Goal: Information Seeking & Learning: Learn about a topic

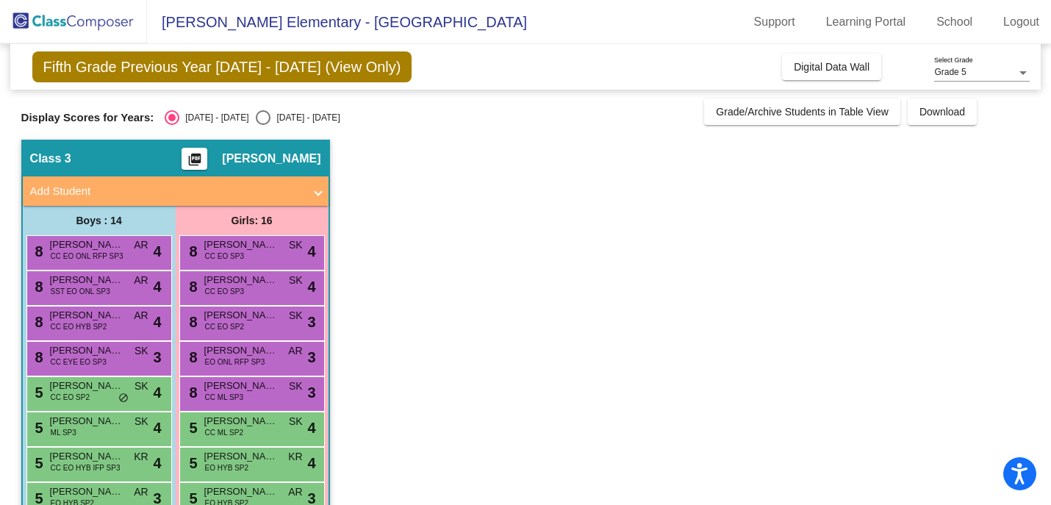
scroll to position [35, 0]
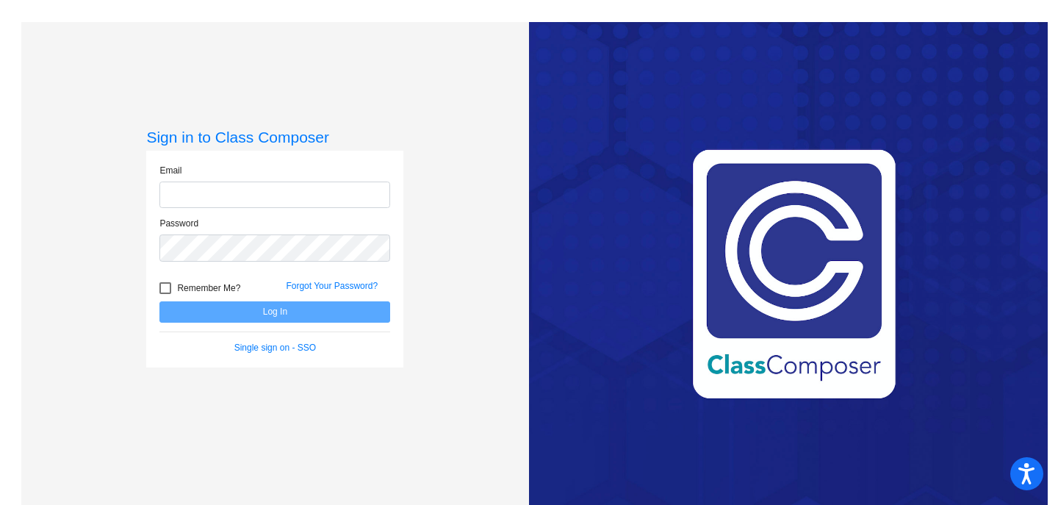
type input "[EMAIL_ADDRESS][PERSON_NAME][DOMAIN_NAME]"
click at [172, 289] on label "Remember Me?" at bounding box center [200, 288] width 81 height 18
click at [165, 294] on input "Remember Me?" at bounding box center [165, 294] width 1 height 1
checkbox input "true"
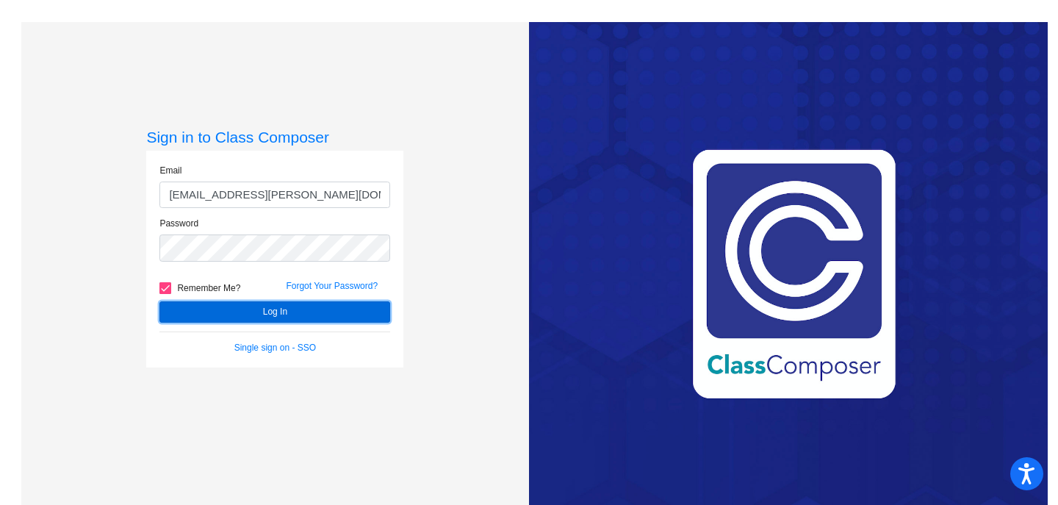
click at [198, 304] on button "Log In" at bounding box center [275, 311] width 231 height 21
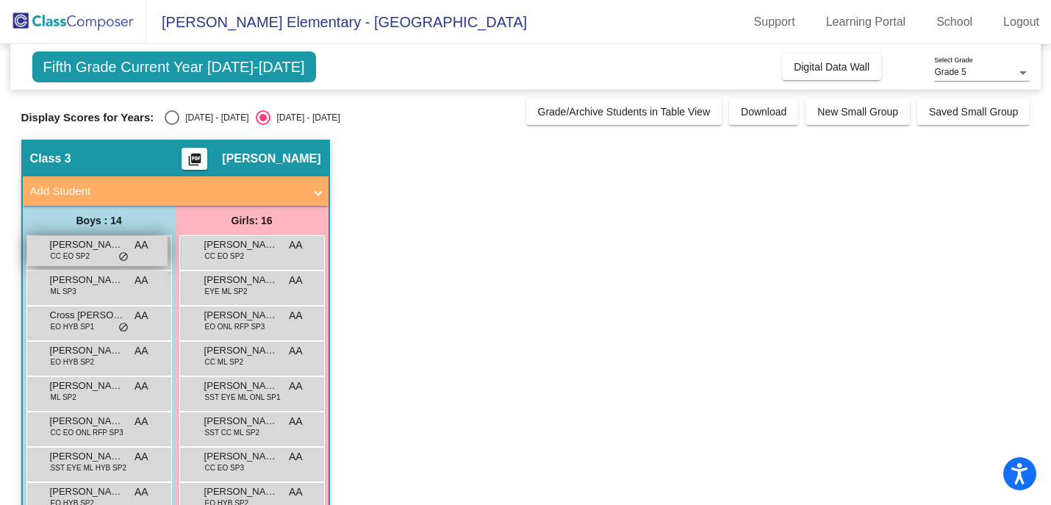
click at [86, 253] on span "CC EO SP2" at bounding box center [70, 256] width 39 height 11
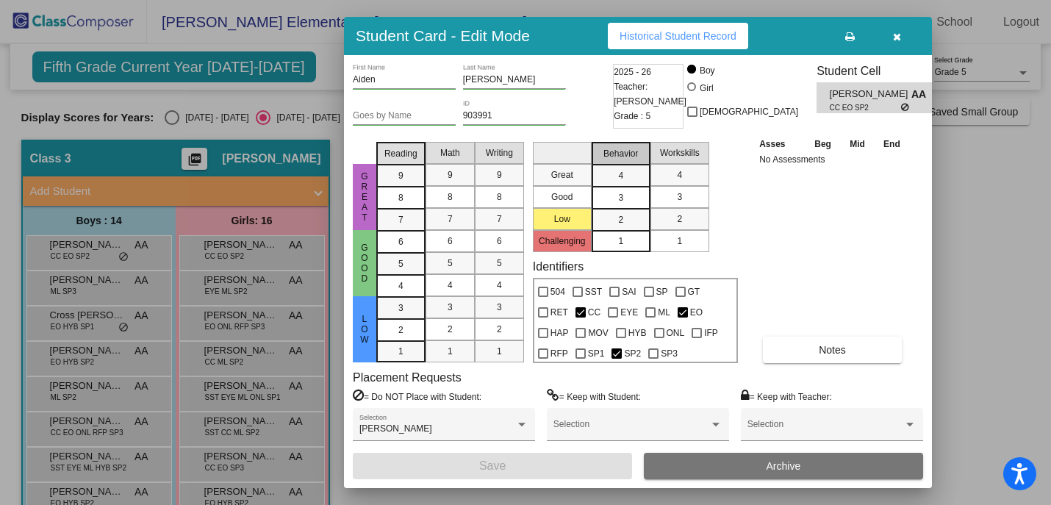
click at [605, 148] on span "Behavior" at bounding box center [620, 153] width 35 height 13
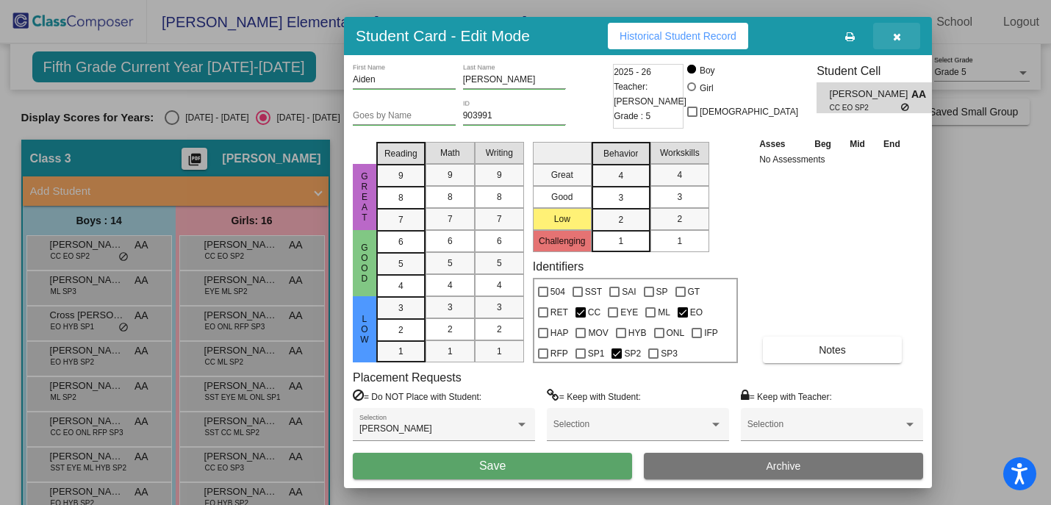
click at [901, 32] on button "button" at bounding box center [896, 36] width 47 height 26
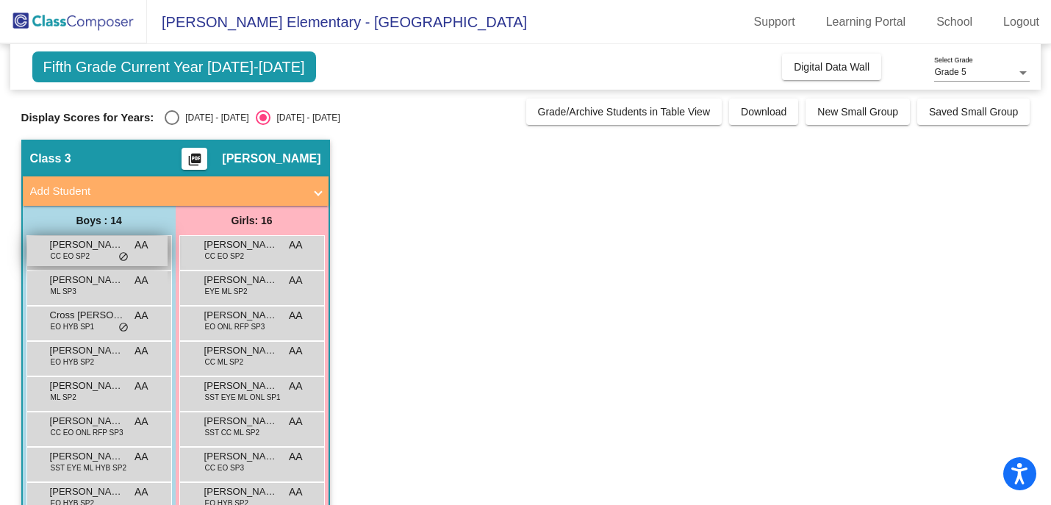
click at [63, 253] on span "CC EO SP2" at bounding box center [70, 256] width 39 height 11
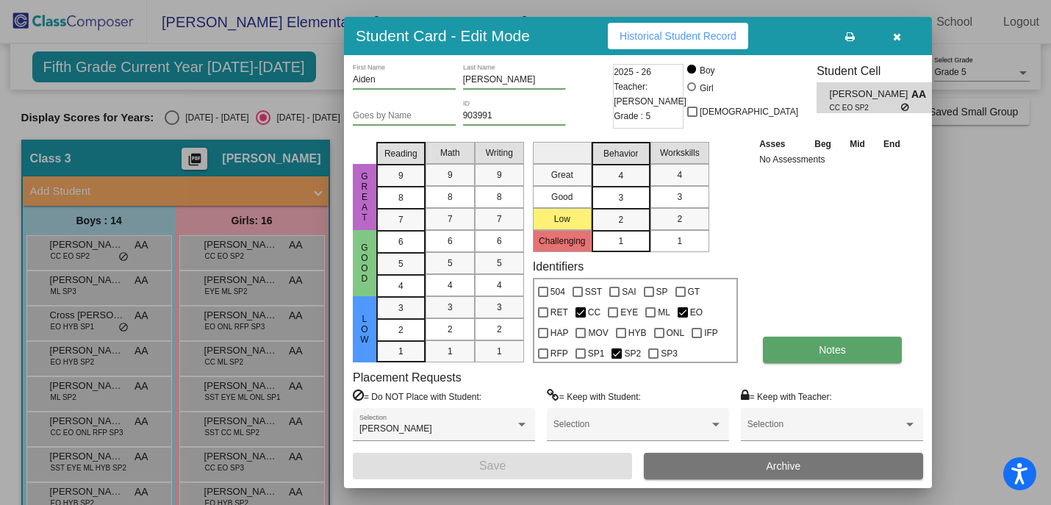
click at [776, 348] on button "Notes" at bounding box center [832, 350] width 139 height 26
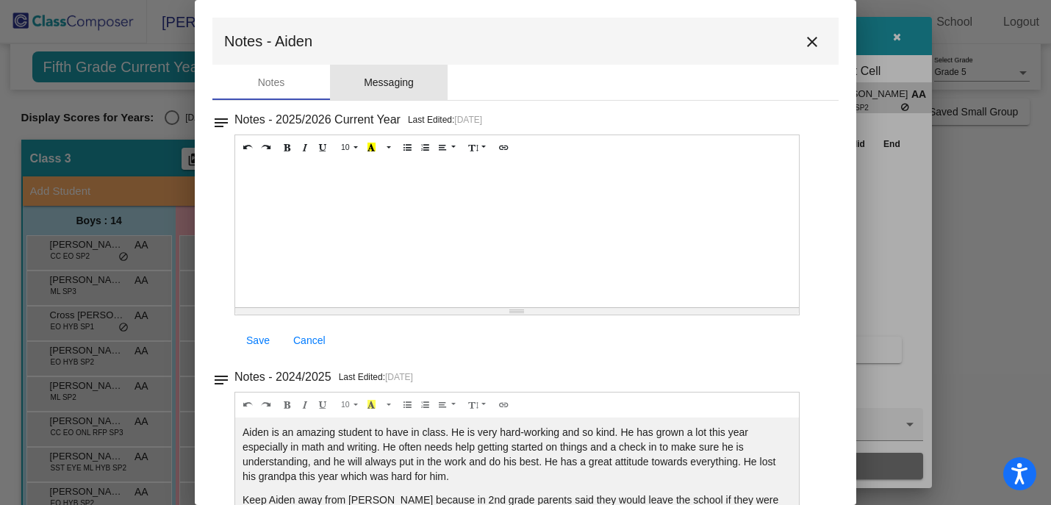
click at [391, 75] on div "Messaging" at bounding box center [389, 82] width 50 height 15
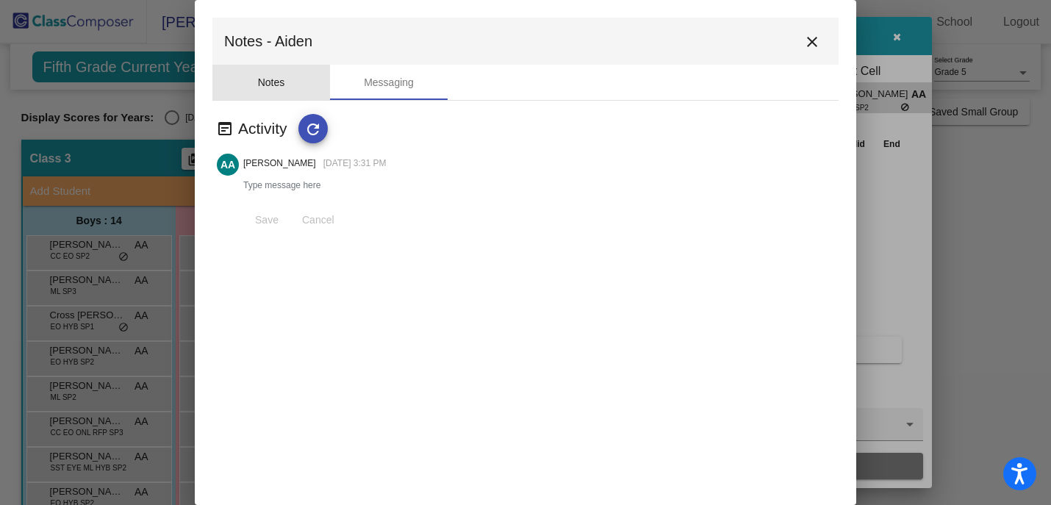
click at [284, 82] on div "Notes" at bounding box center [271, 82] width 27 height 15
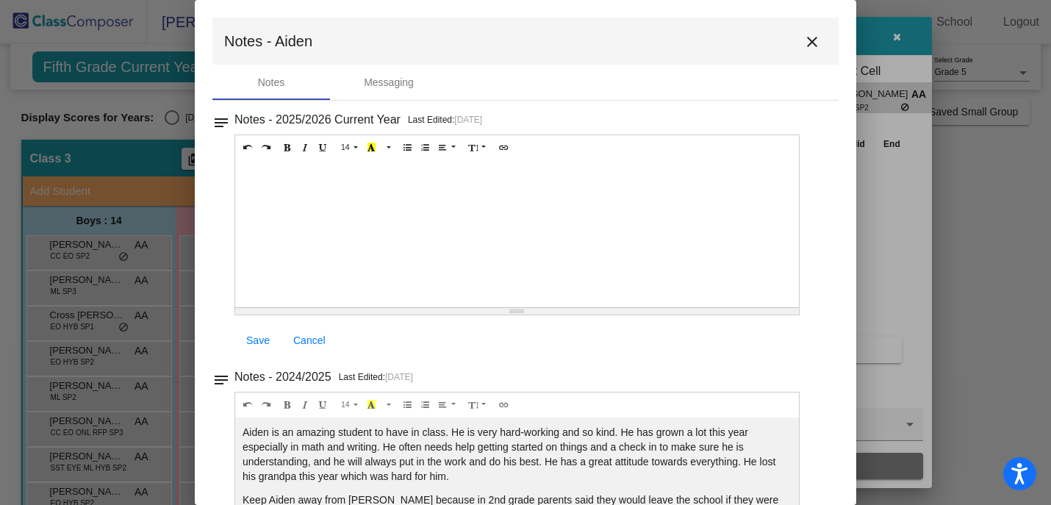
click at [803, 40] on mat-icon "close" at bounding box center [812, 42] width 18 height 18
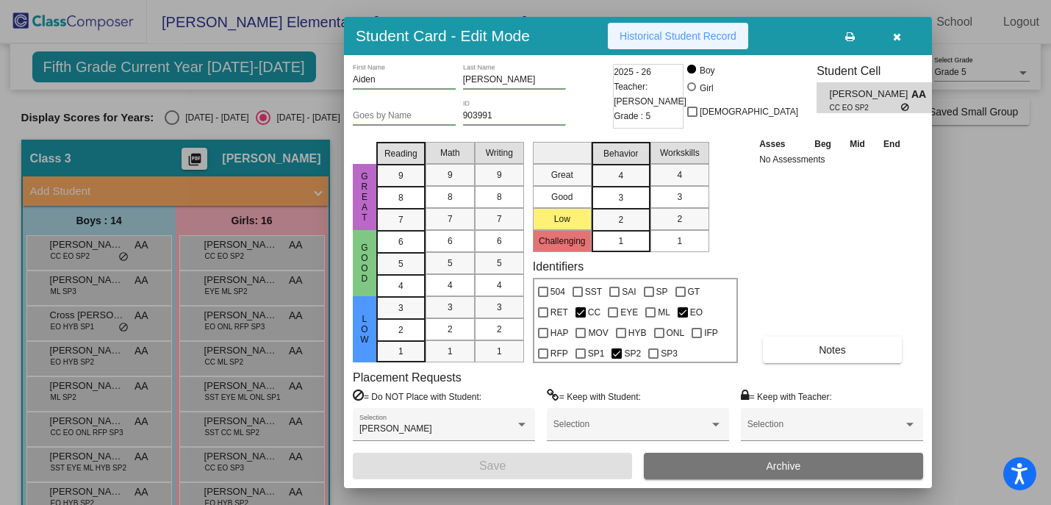
click at [694, 33] on span "Historical Student Record" at bounding box center [678, 36] width 117 height 12
click at [897, 36] on icon "button" at bounding box center [897, 37] width 8 height 10
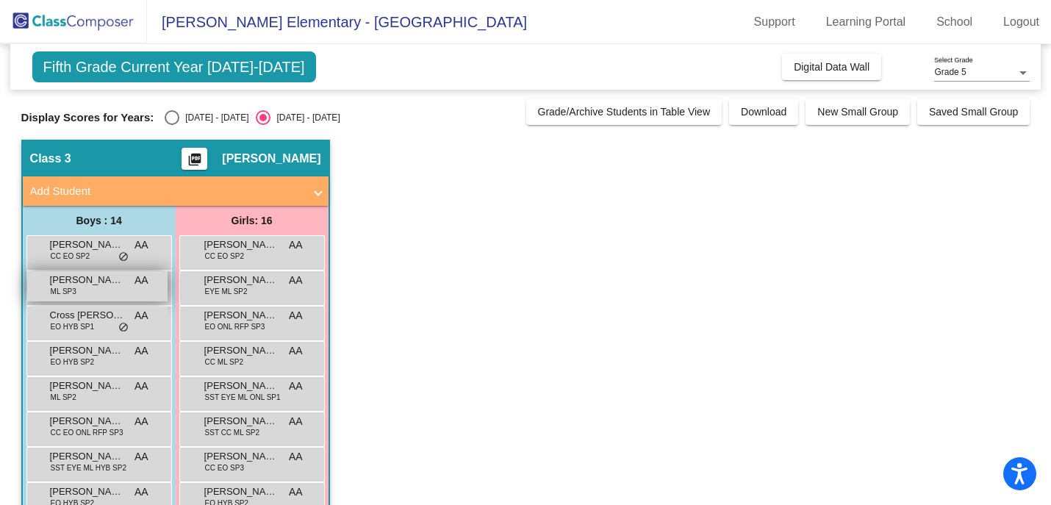
click at [96, 286] on span "[PERSON_NAME]" at bounding box center [87, 280] width 74 height 15
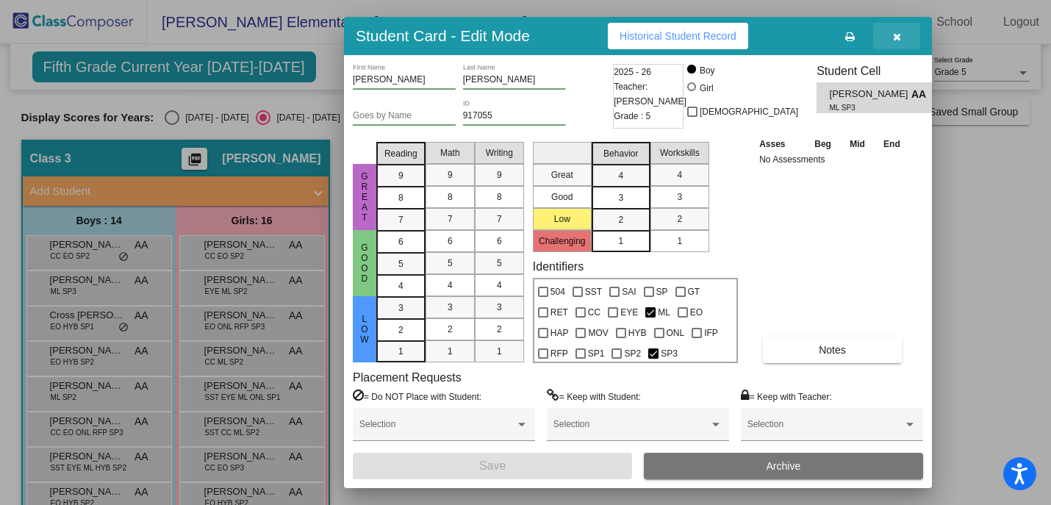
click at [895, 40] on icon "button" at bounding box center [897, 37] width 8 height 10
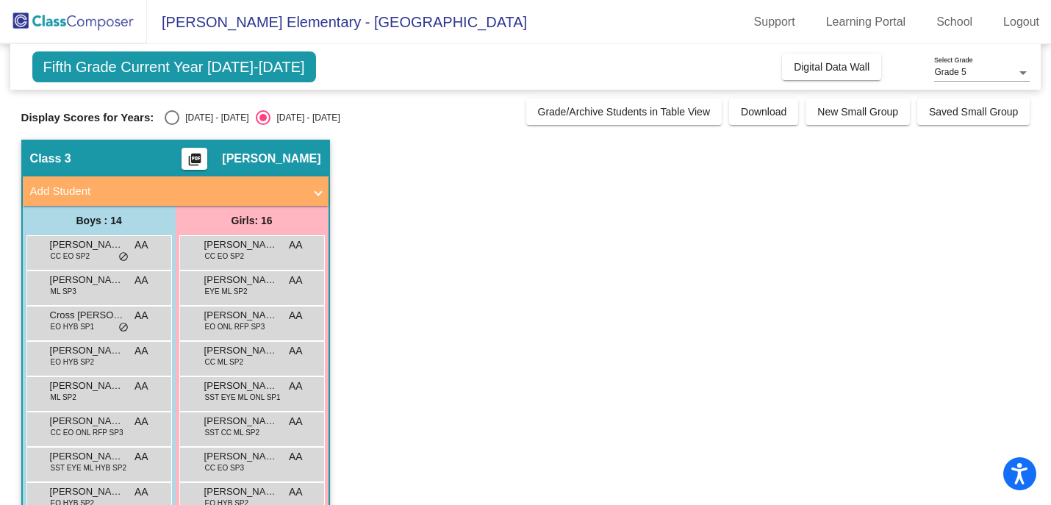
click at [174, 115] on div "Select an option" at bounding box center [172, 117] width 15 height 15
click at [172, 125] on input "[DATE] - [DATE]" at bounding box center [171, 125] width 1 height 1
radio input "true"
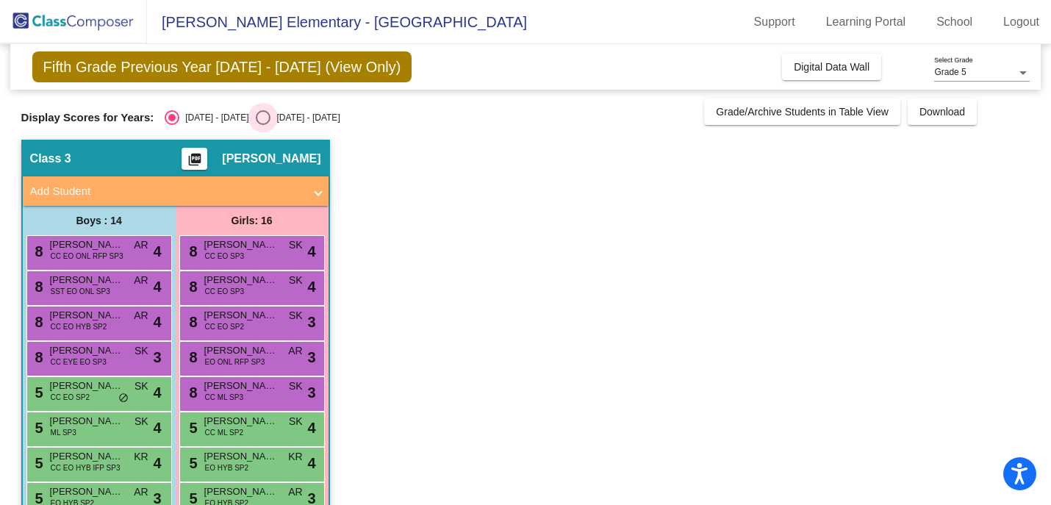
click at [256, 113] on div "Select an option" at bounding box center [263, 117] width 15 height 15
click at [262, 125] on input "[DATE] - [DATE]" at bounding box center [262, 125] width 1 height 1
radio input "true"
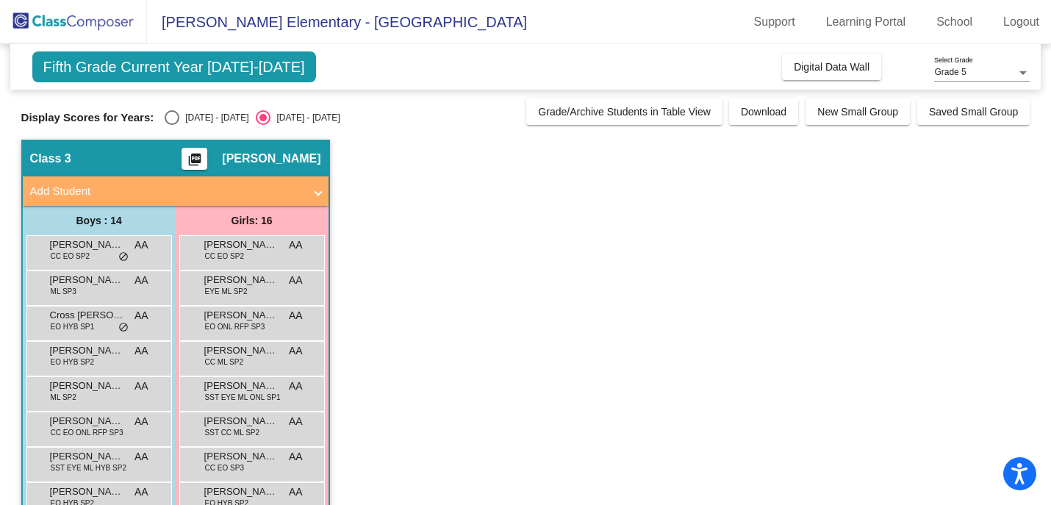
click at [174, 112] on div "Select an option" at bounding box center [172, 117] width 15 height 15
click at [172, 125] on input "[DATE] - [DATE]" at bounding box center [171, 125] width 1 height 1
radio input "true"
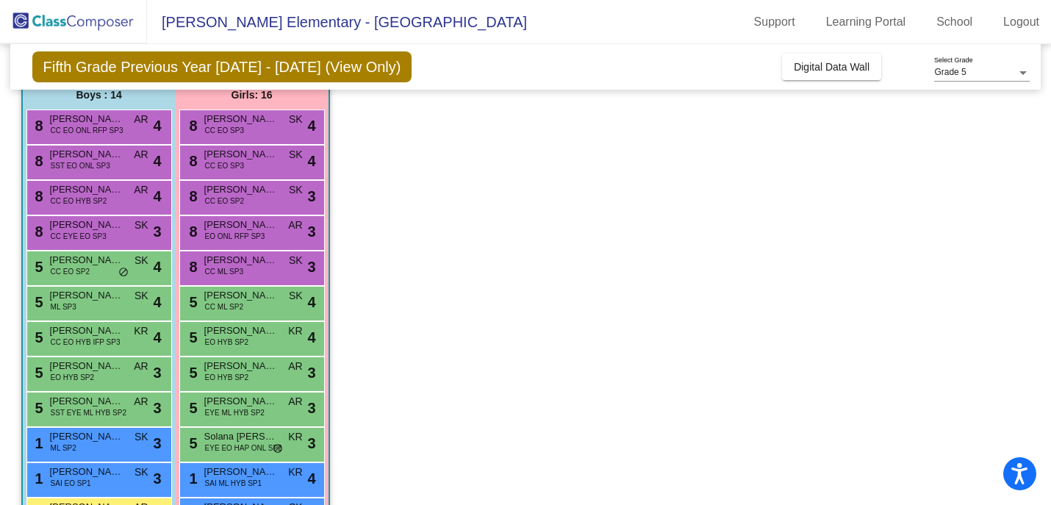
scroll to position [318, 0]
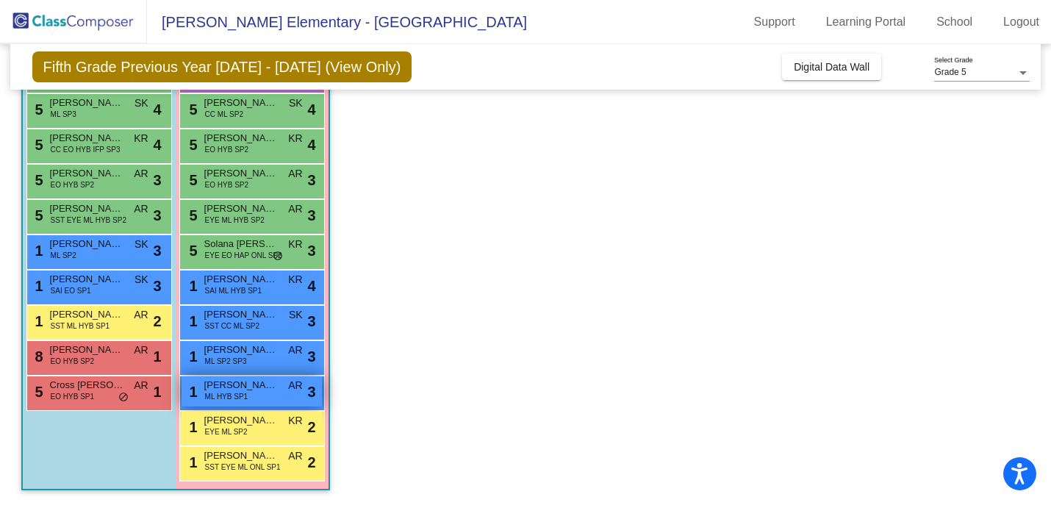
click at [224, 392] on span "ML HYB SP1" at bounding box center [226, 396] width 43 height 11
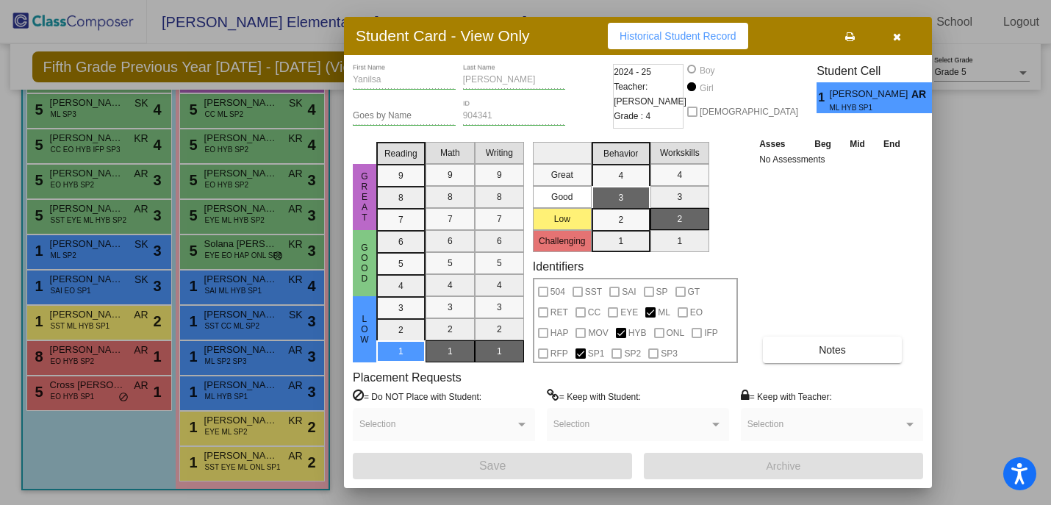
click at [435, 157] on mat-selection-list "Math 9 8 7 6 5 4 3 2 1" at bounding box center [450, 249] width 49 height 227
click at [451, 151] on mat-selection-list "Math 9 8 7 6 5 4 3 2 1" at bounding box center [450, 249] width 49 height 227
click at [434, 135] on div "Goes by Name" at bounding box center [404, 118] width 103 height 36
click at [447, 148] on mat-selection-list "Math 9 8 7 6 5 4 3 2 1" at bounding box center [450, 249] width 49 height 227
click at [901, 36] on button "button" at bounding box center [896, 36] width 47 height 26
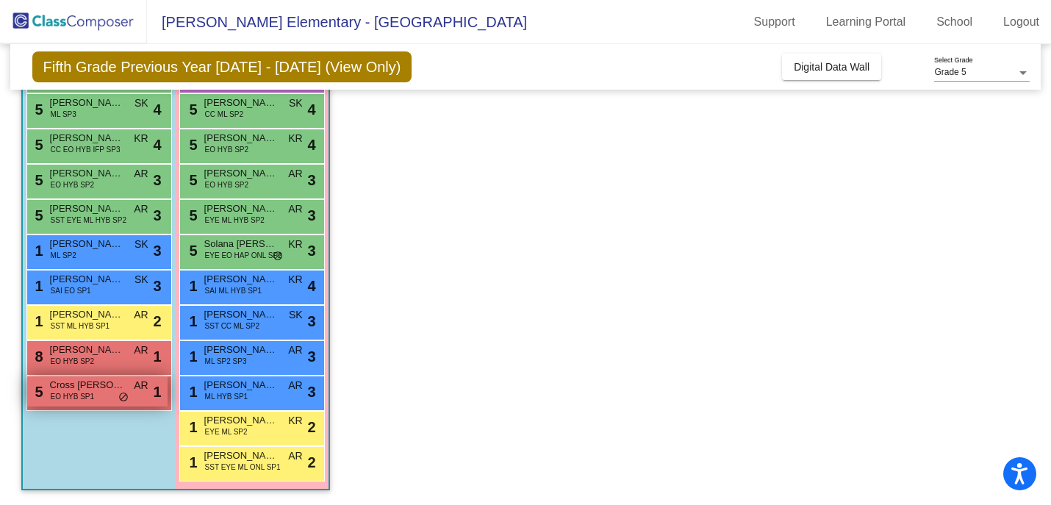
click at [85, 398] on span "EO HYB SP1" at bounding box center [72, 396] width 43 height 11
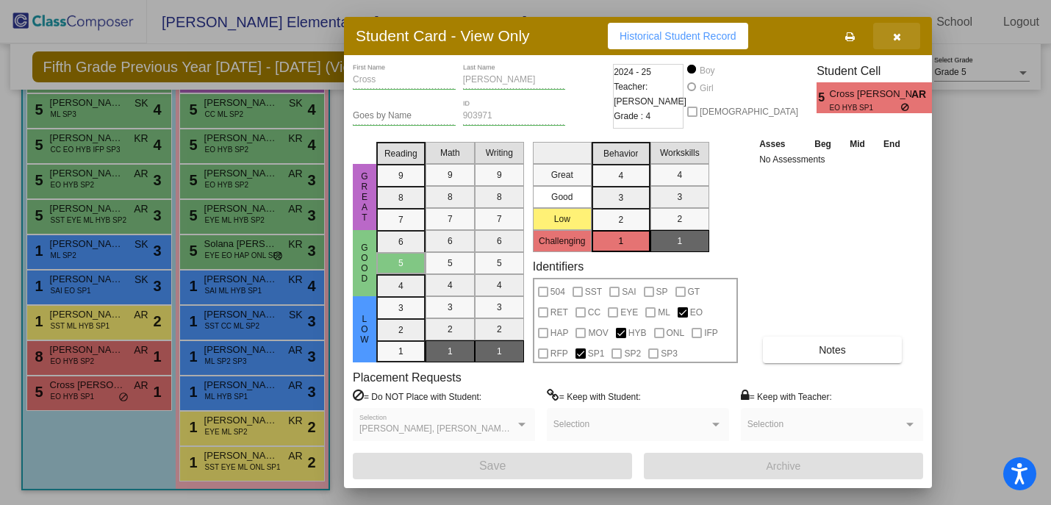
click at [895, 35] on icon "button" at bounding box center [897, 37] width 8 height 10
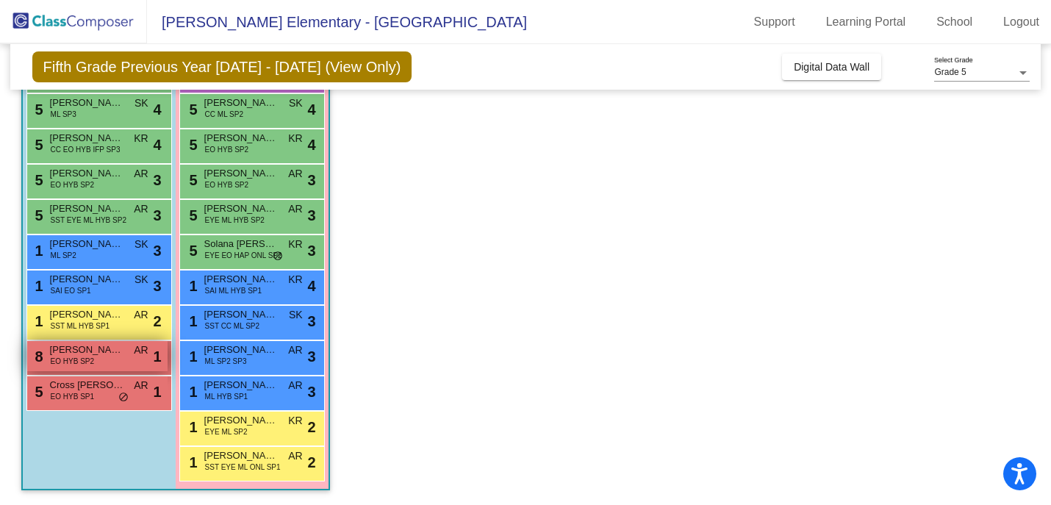
click at [98, 367] on div "8 Jax [PERSON_NAME] HYB SP2 AR lock do_not_disturb_alt 1" at bounding box center [97, 356] width 140 height 30
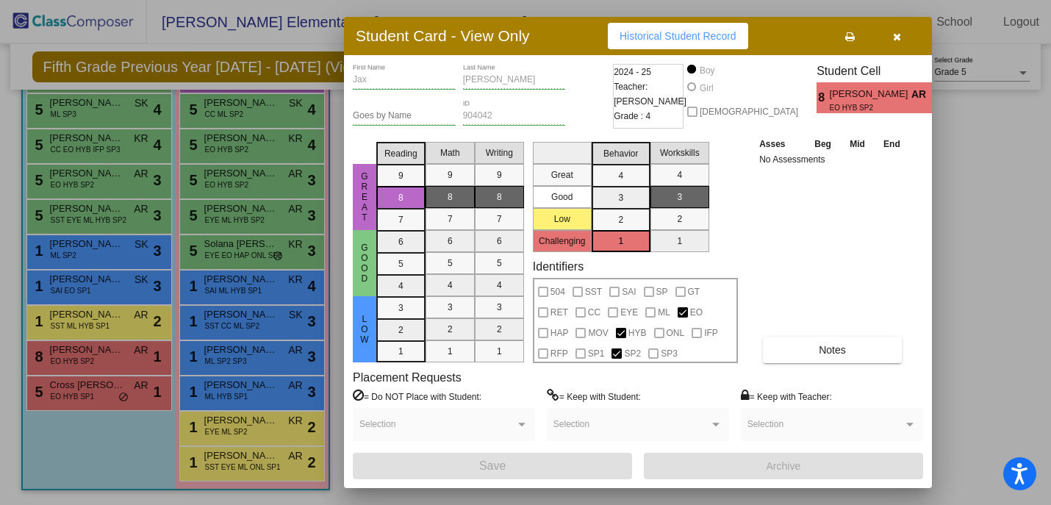
scroll to position [0, 0]
click at [828, 331] on div "Asses Beg Mid End No Assessments Notes" at bounding box center [833, 249] width 154 height 227
click at [828, 347] on span "Notes" at bounding box center [832, 350] width 27 height 12
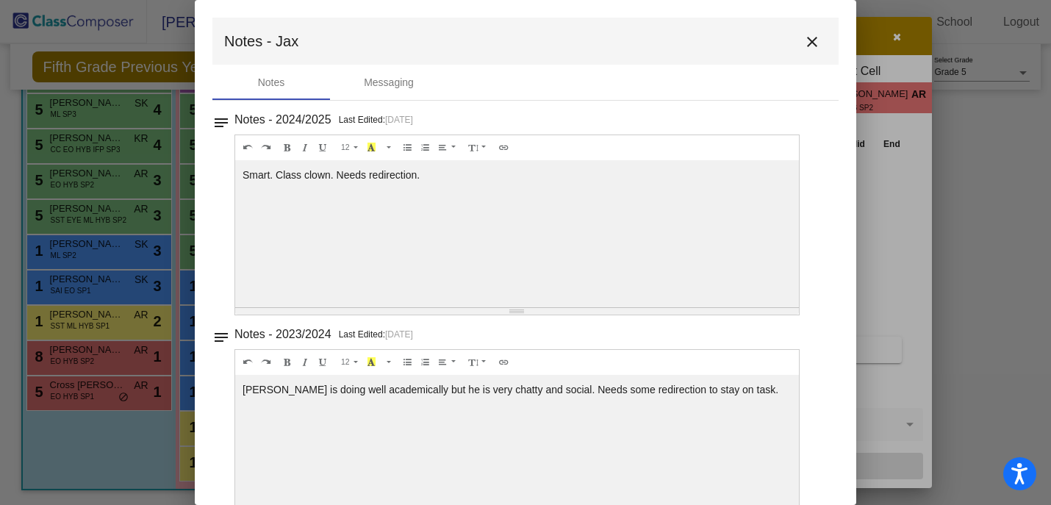
click at [804, 35] on mat-icon "close" at bounding box center [812, 42] width 18 height 18
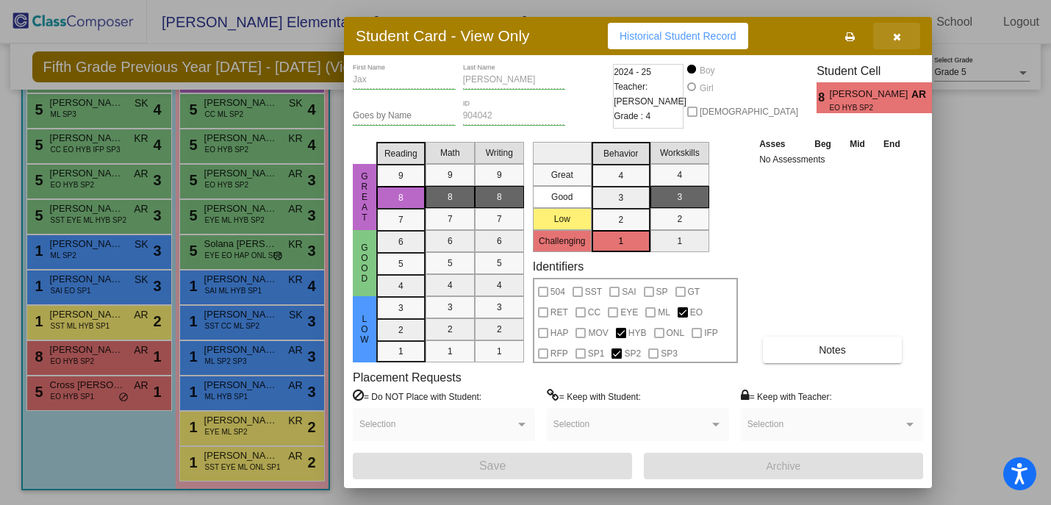
click at [886, 35] on button "button" at bounding box center [896, 36] width 47 height 26
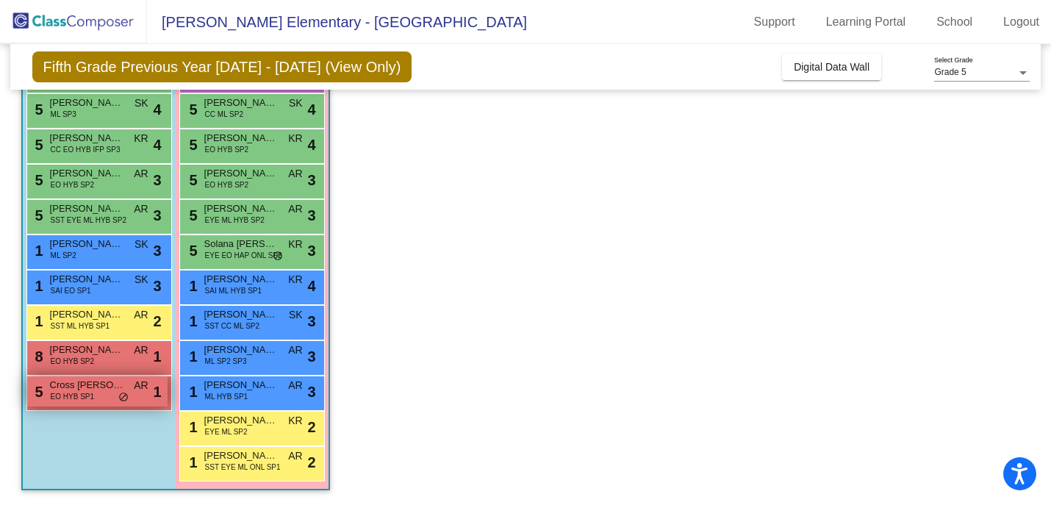
click at [75, 397] on span "EO HYB SP1" at bounding box center [72, 396] width 43 height 11
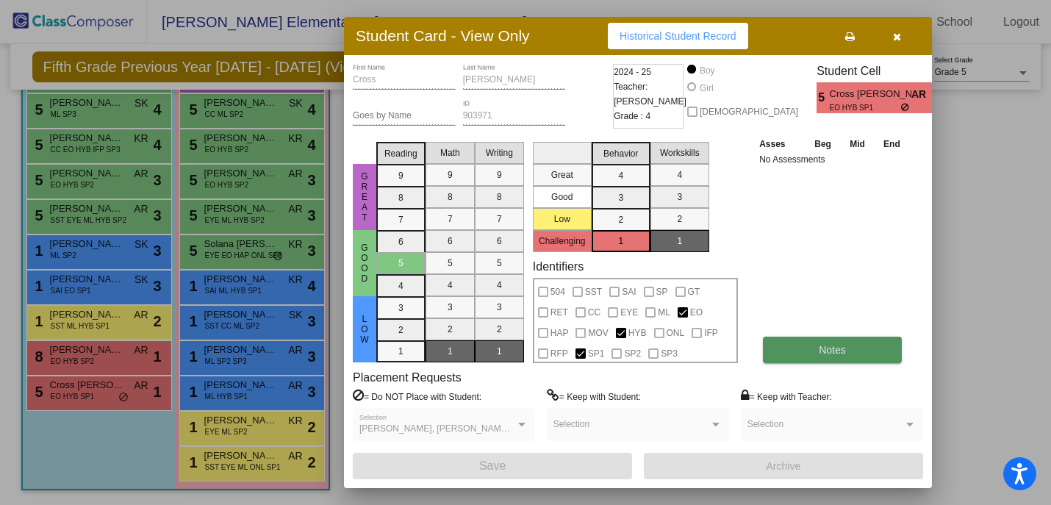
click at [857, 356] on button "Notes" at bounding box center [832, 350] width 139 height 26
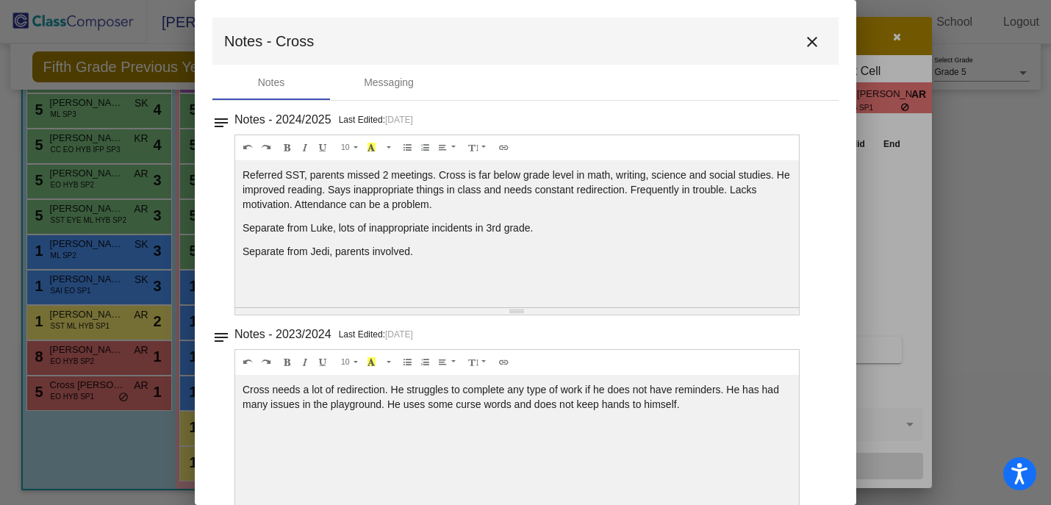
click at [807, 29] on button "close" at bounding box center [812, 40] width 29 height 29
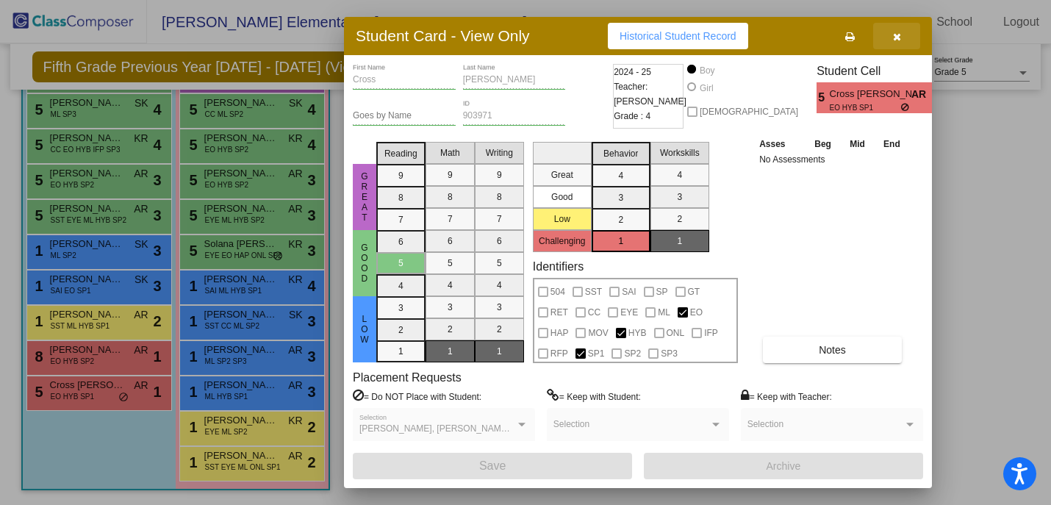
click at [895, 33] on icon "button" at bounding box center [897, 37] width 8 height 10
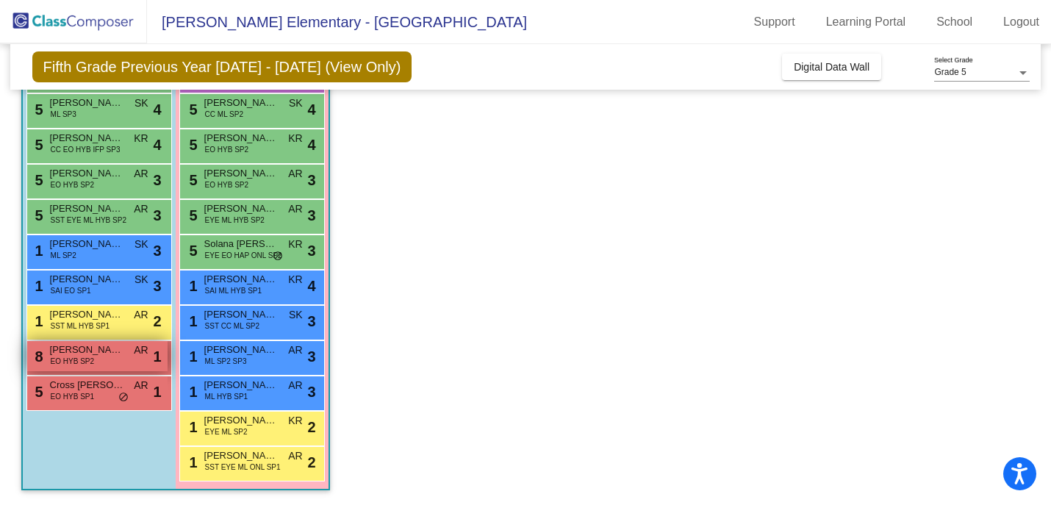
click at [87, 370] on div "8 Jax [PERSON_NAME] HYB SP2 AR lock do_not_disturb_alt 1" at bounding box center [97, 356] width 140 height 30
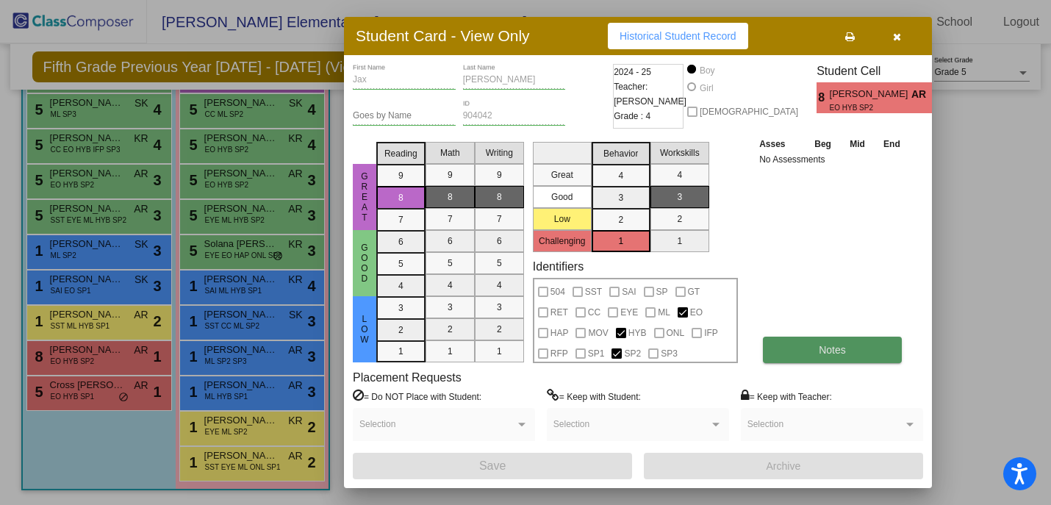
click at [822, 340] on button "Notes" at bounding box center [832, 350] width 139 height 26
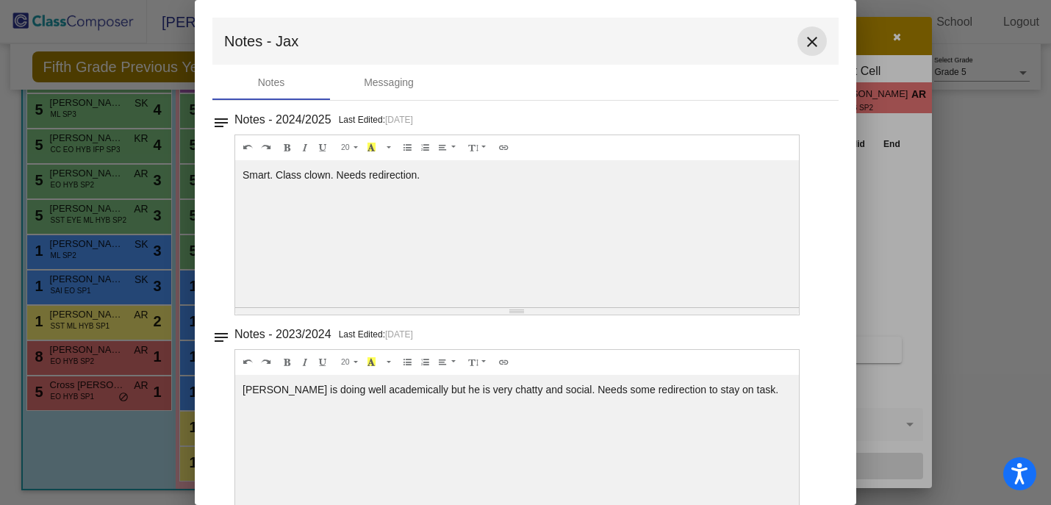
click at [805, 43] on mat-icon "close" at bounding box center [812, 42] width 18 height 18
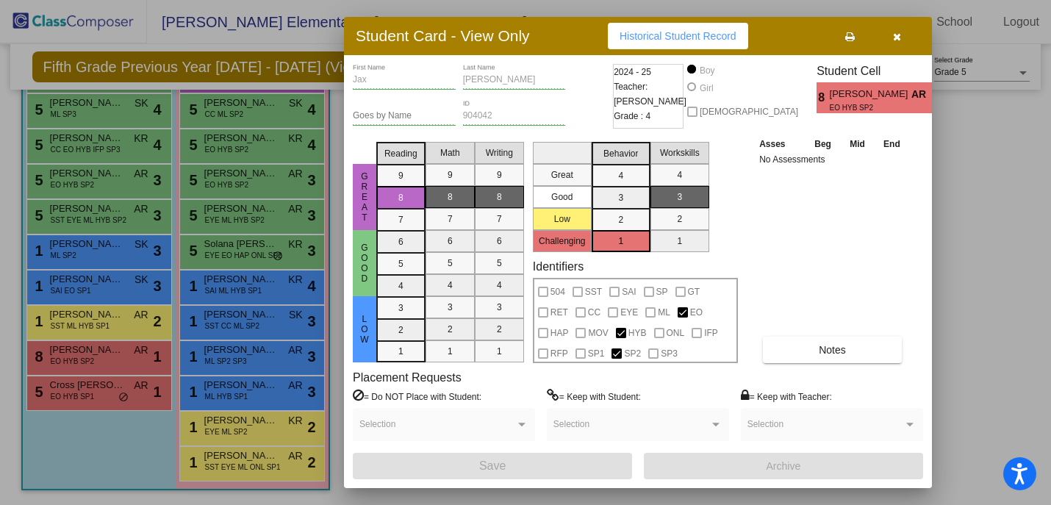
click at [901, 35] on button "button" at bounding box center [896, 36] width 47 height 26
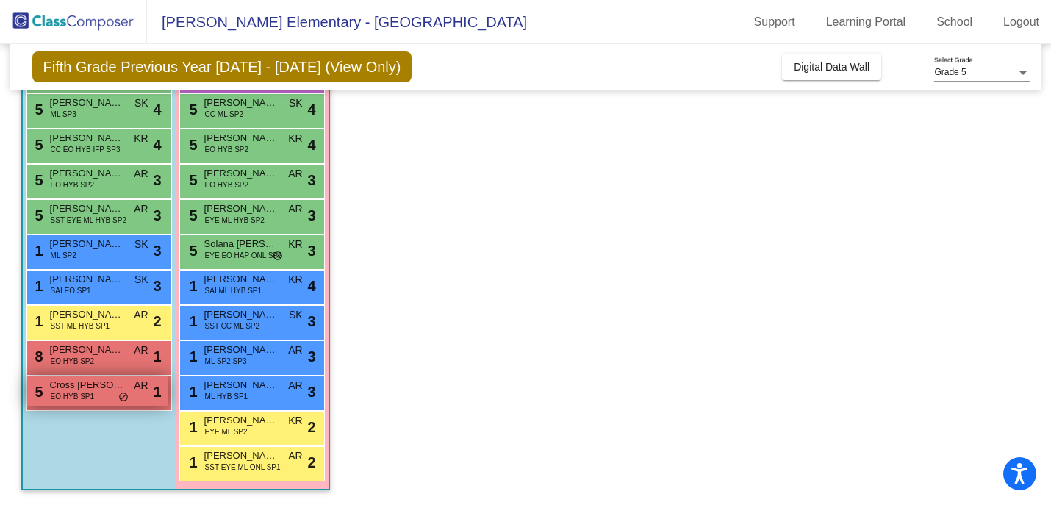
click at [107, 387] on span "Cross [PERSON_NAME]" at bounding box center [87, 385] width 74 height 15
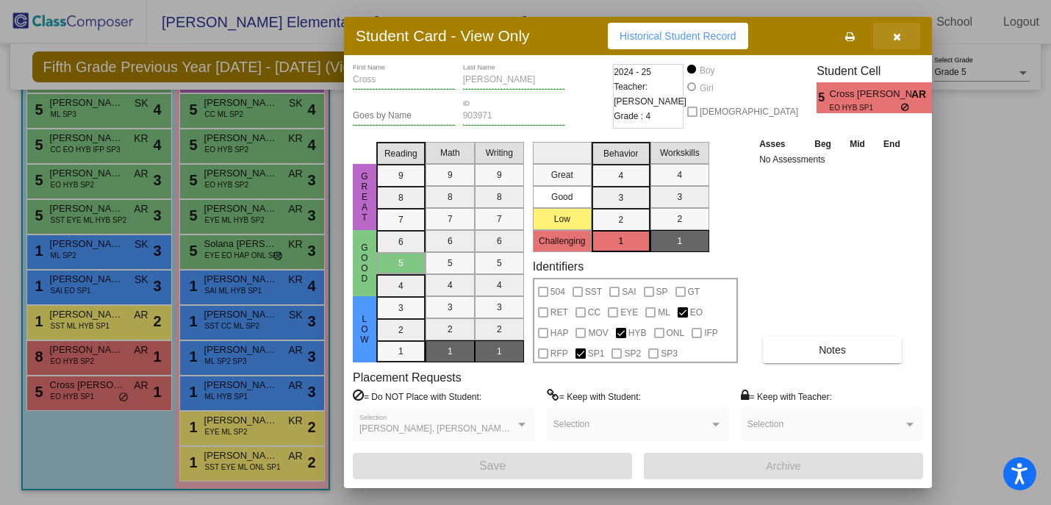
click at [896, 41] on icon "button" at bounding box center [897, 37] width 8 height 10
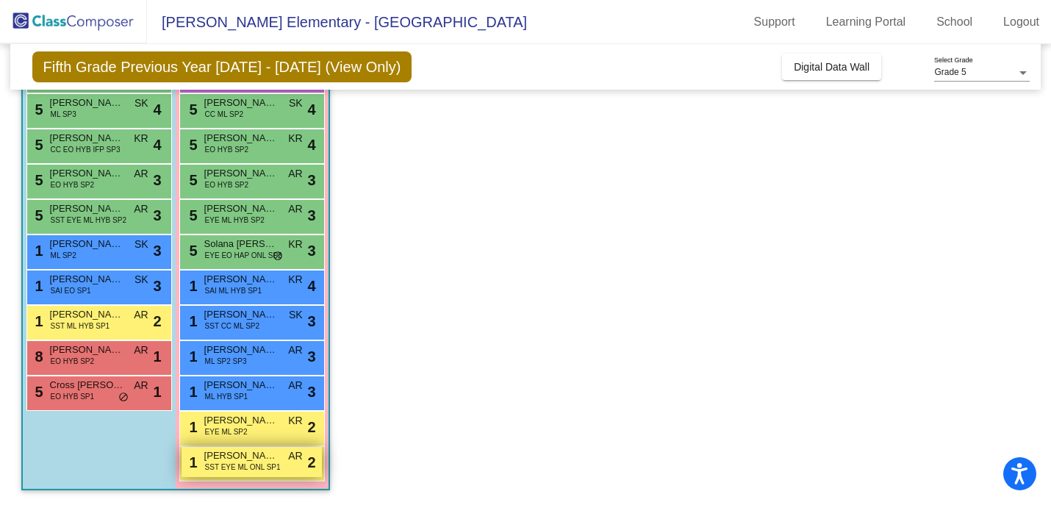
click at [283, 467] on div "1 [PERSON_NAME] SST EYE ML ONL SP1 AR lock do_not_disturb_alt 2" at bounding box center [252, 462] width 140 height 30
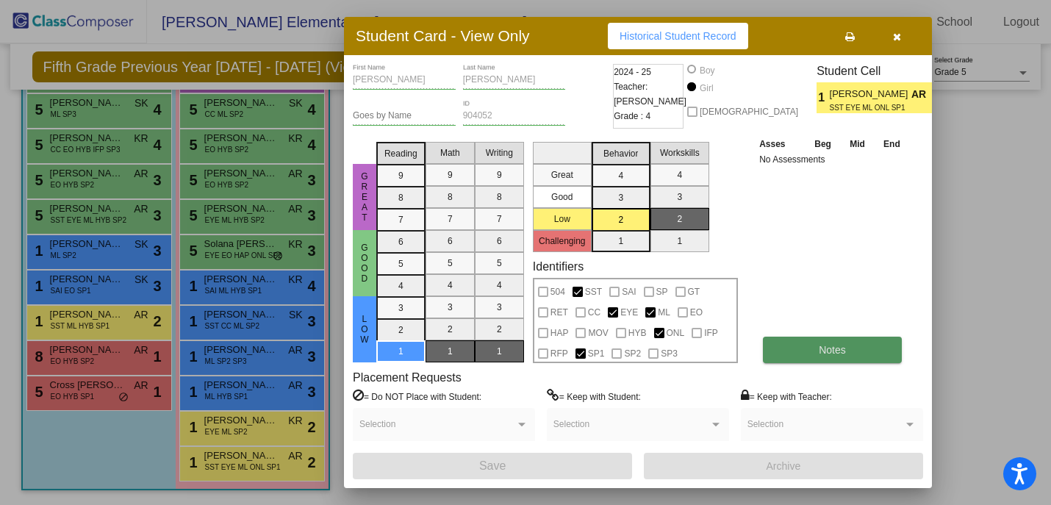
click at [775, 348] on button "Notes" at bounding box center [832, 350] width 139 height 26
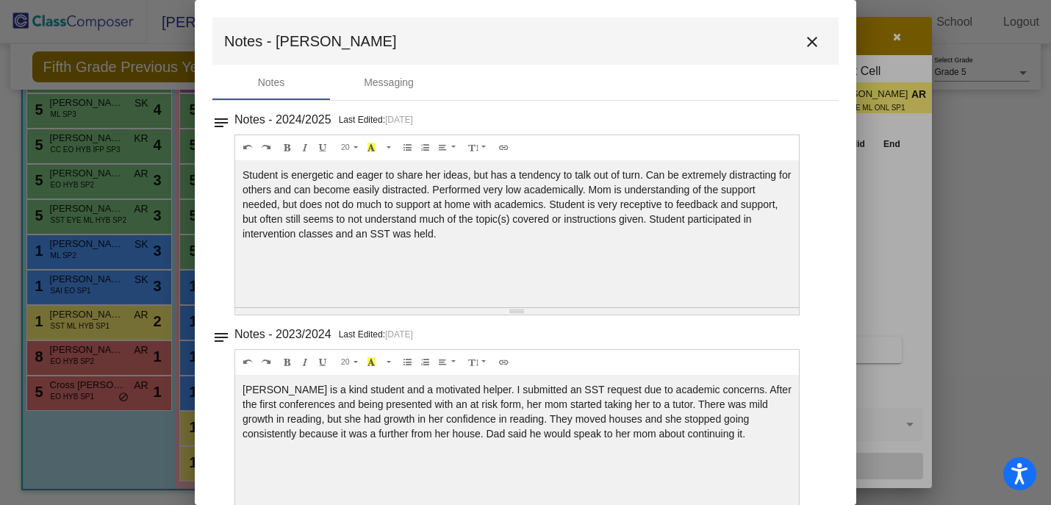
click at [803, 43] on mat-icon "close" at bounding box center [812, 42] width 18 height 18
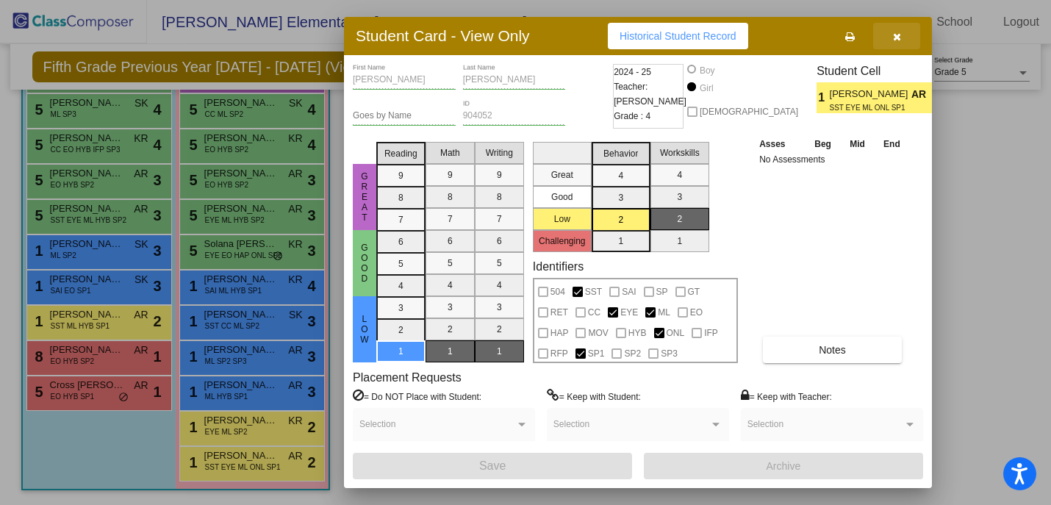
click at [889, 43] on button "button" at bounding box center [896, 36] width 47 height 26
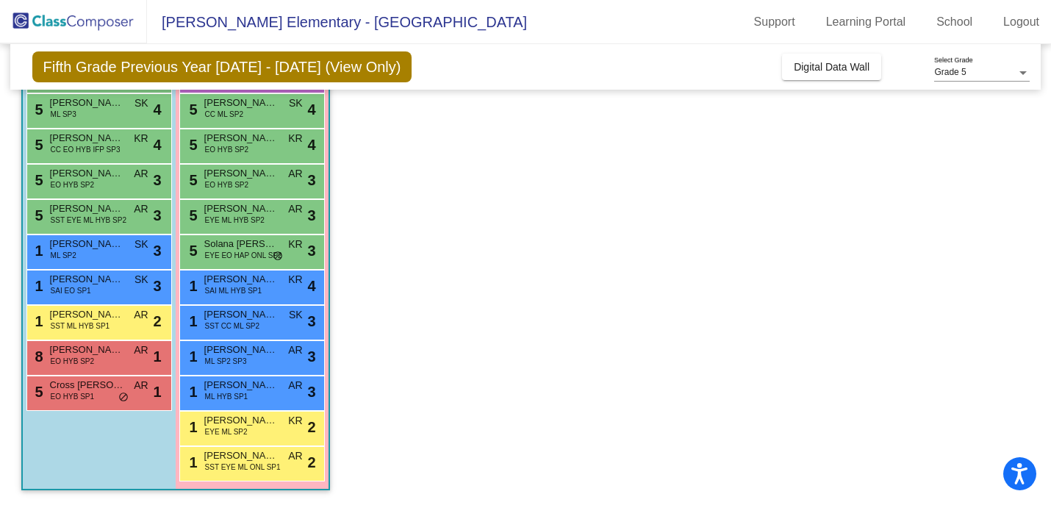
click at [709, 20] on mat-toolbar "[PERSON_NAME] Elementary - Alina Support Learning Portal School Logout" at bounding box center [525, 22] width 1051 height 44
